Goal: Find specific page/section: Find specific page/section

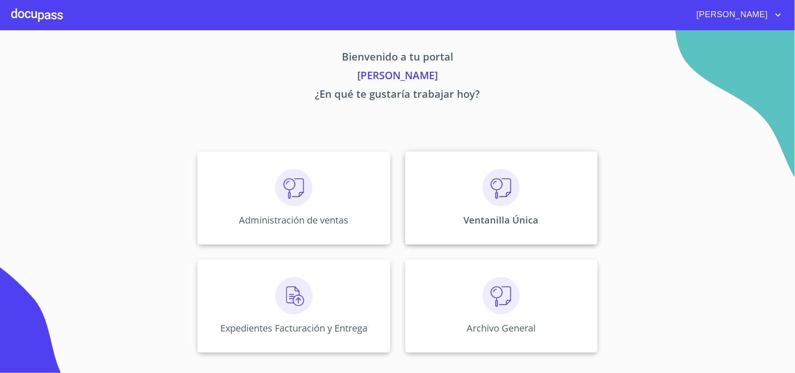
click at [501, 184] on img at bounding box center [501, 187] width 37 height 37
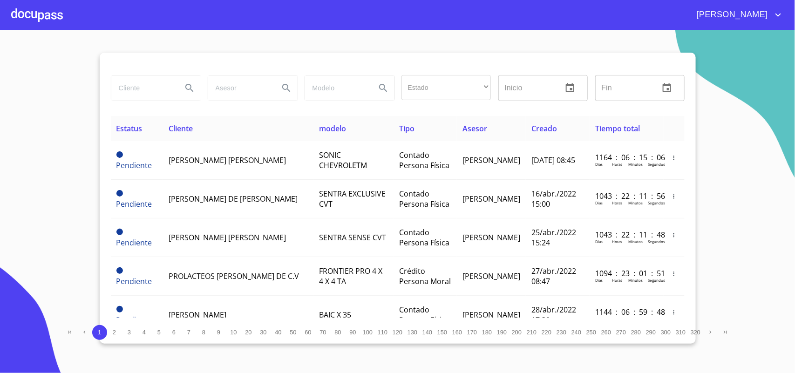
click at [166, 84] on input "search" at bounding box center [142, 87] width 63 height 25
type input "[PERSON_NAME] [PERSON_NAME]"
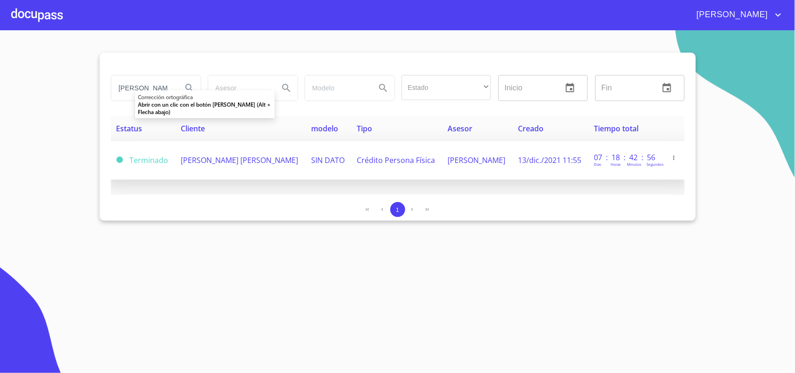
click at [275, 161] on span "[PERSON_NAME] [PERSON_NAME]" at bounding box center [239, 160] width 117 height 10
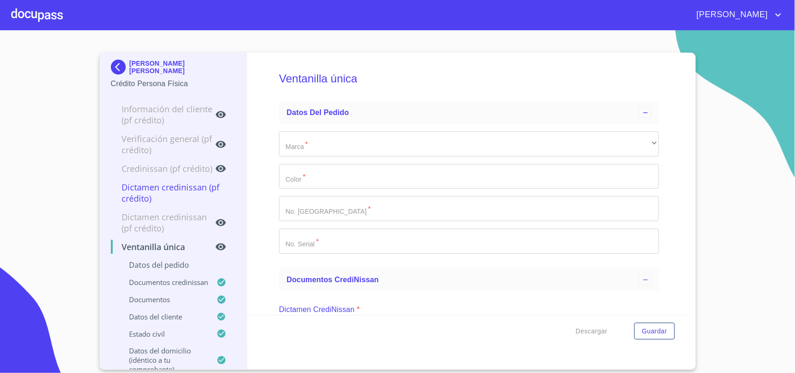
click at [117, 66] on img at bounding box center [120, 67] width 19 height 15
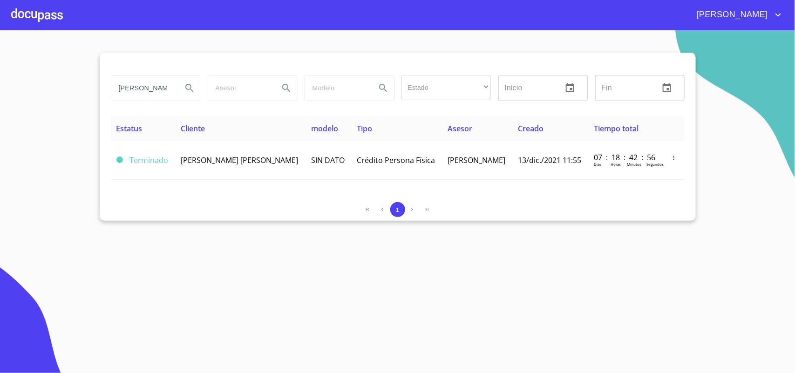
drag, startPoint x: 171, startPoint y: 87, endPoint x: 0, endPoint y: 66, distance: 171.7
click at [0, 66] on section "[PERSON_NAME] [PERSON_NAME] Estado ​ ​ Inicio ​ Fin ​ Estatus Cliente modelo Ti…" at bounding box center [397, 201] width 795 height 343
type input "[PERSON_NAME]"
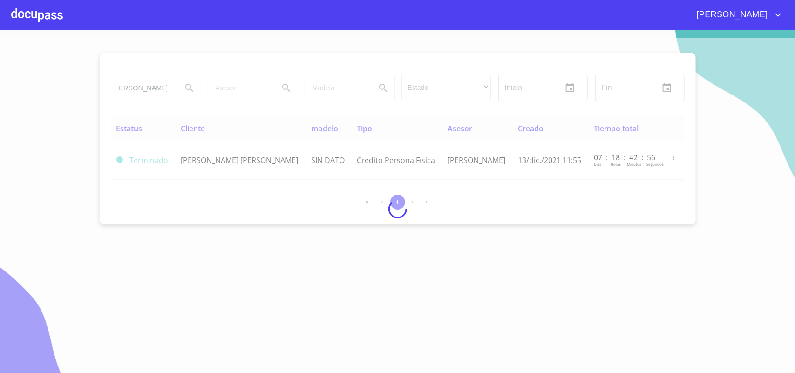
scroll to position [0, 0]
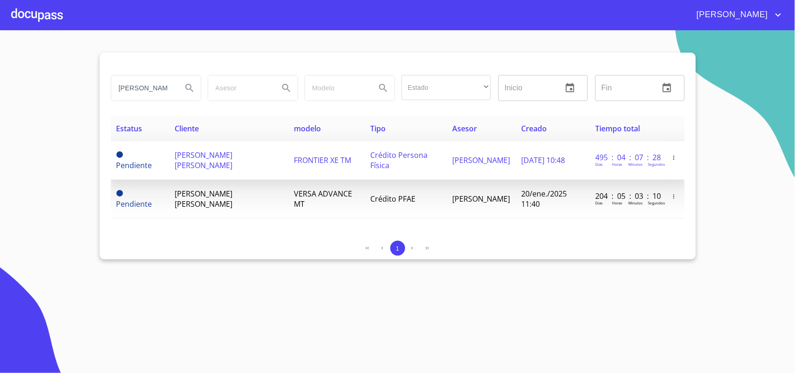
click at [218, 160] on span "[PERSON_NAME] [PERSON_NAME]" at bounding box center [204, 160] width 58 height 20
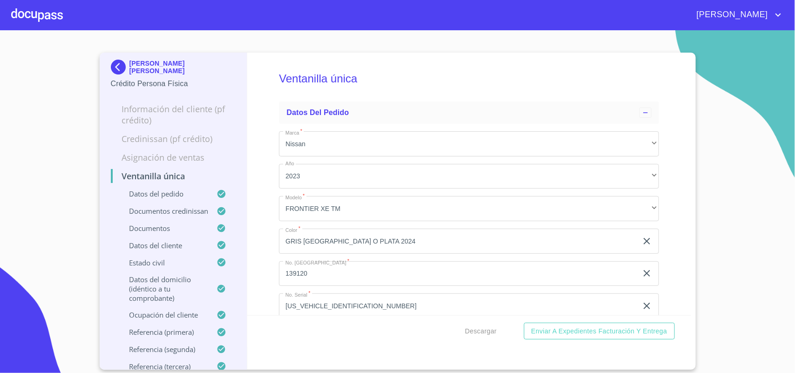
click at [127, 66] on img at bounding box center [120, 67] width 19 height 15
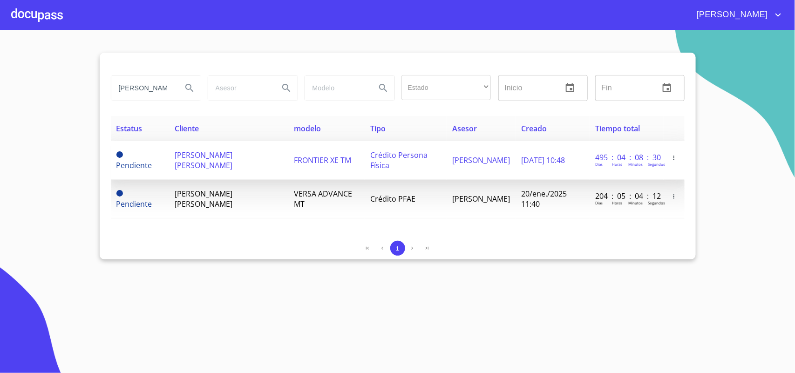
click at [187, 164] on span "[PERSON_NAME] [PERSON_NAME]" at bounding box center [204, 160] width 58 height 20
